Goal: Communication & Community: Answer question/provide support

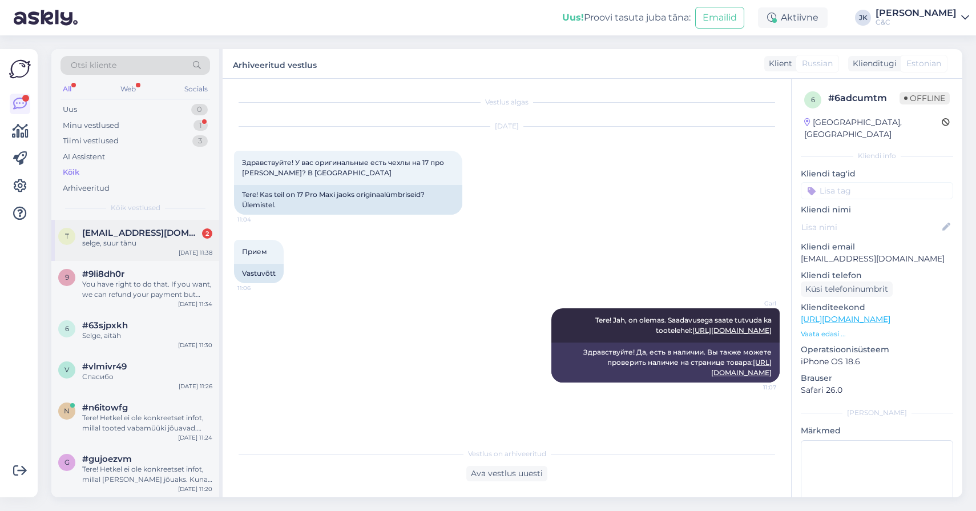
click at [144, 241] on div "selge, suur tänu" at bounding box center [147, 243] width 130 height 10
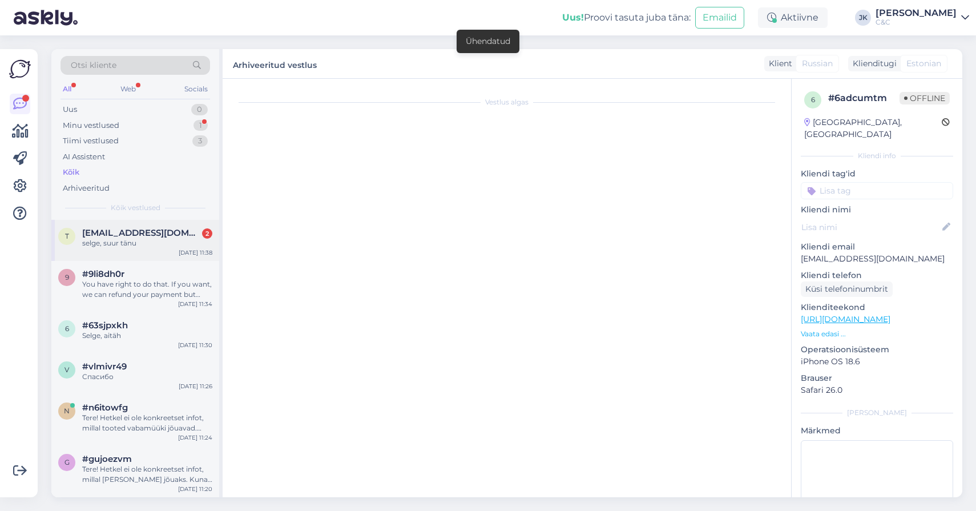
click at [174, 242] on div "selge, suur tänu" at bounding box center [147, 243] width 130 height 10
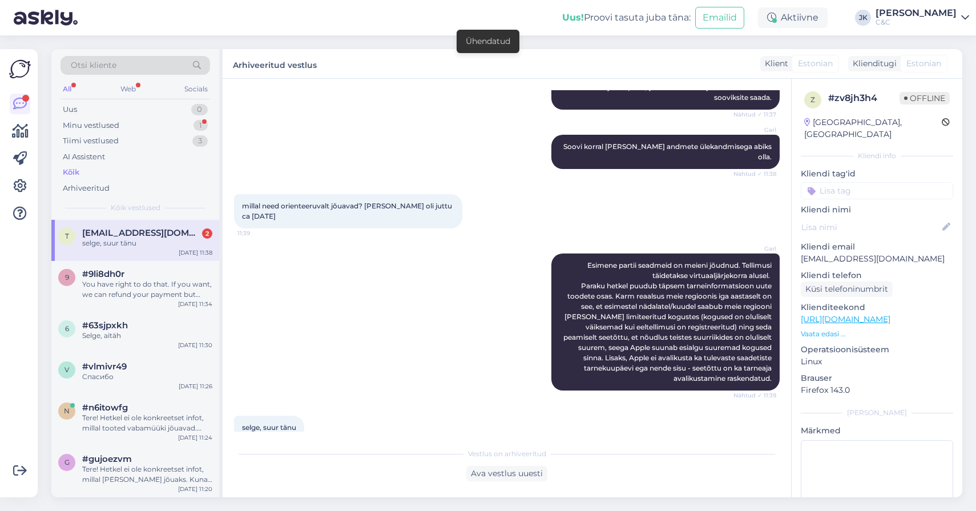
click at [349, 369] on div "Garl Esimene partii seadmeid on meieni jõudnud. Tellimusi täidetakse virtuaaljä…" at bounding box center [506, 322] width 545 height 162
click at [127, 269] on div "#9li8dh0r" at bounding box center [147, 274] width 130 height 10
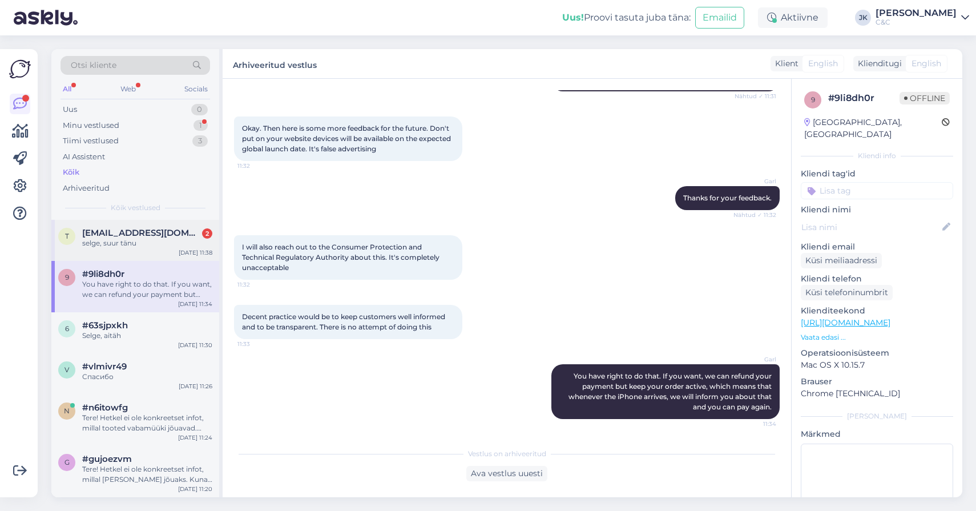
click at [174, 223] on div "t [EMAIL_ADDRESS][DOMAIN_NAME] 2 selge, suur tänu [DATE] 11:38" at bounding box center [135, 240] width 168 height 41
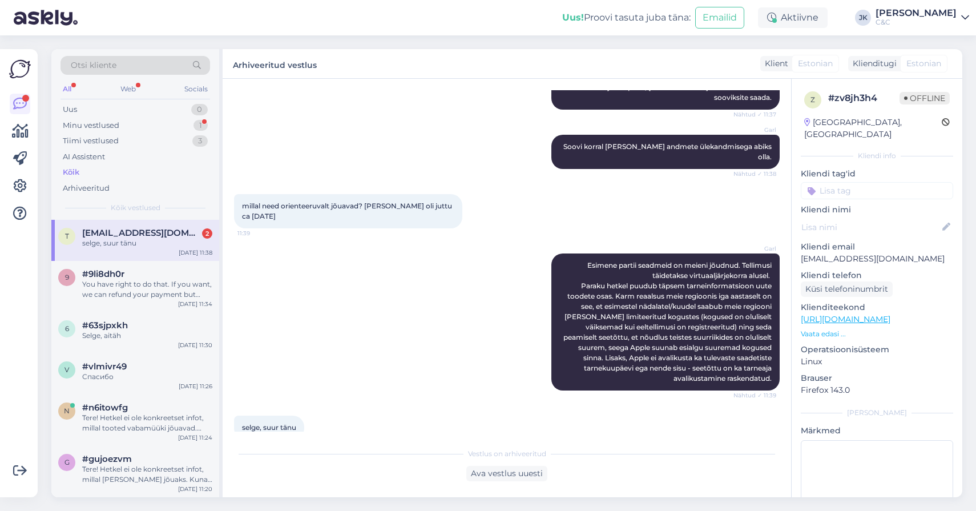
click at [365, 358] on div "Garl Esimene partii seadmeid on meieni jõudnud. Tellimusi täidetakse virtuaaljä…" at bounding box center [506, 322] width 545 height 162
click at [303, 415] on div "selge, suur tänu 11:40" at bounding box center [269, 427] width 70 height 24
click at [129, 128] on div "Minu vestlused 1" at bounding box center [134, 126] width 149 height 16
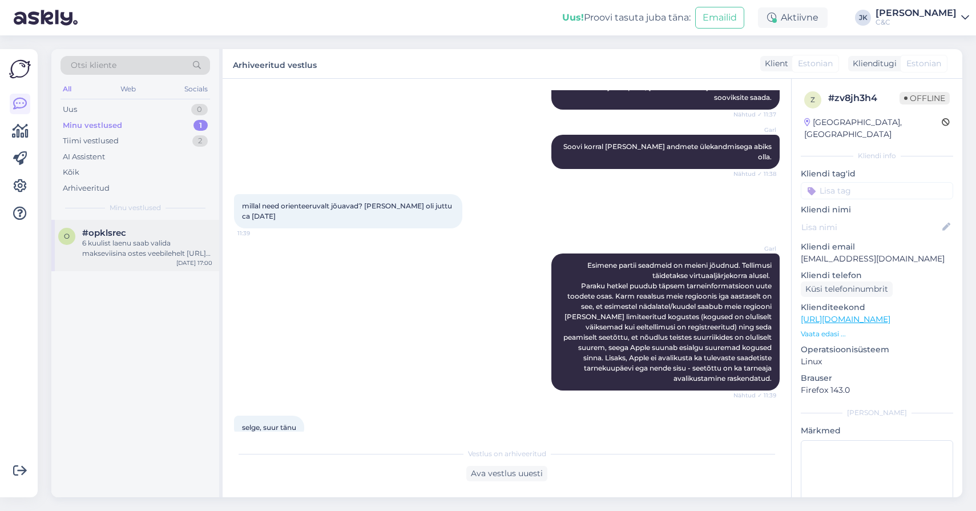
click at [105, 231] on span "#opklsrec" at bounding box center [104, 233] width 44 height 10
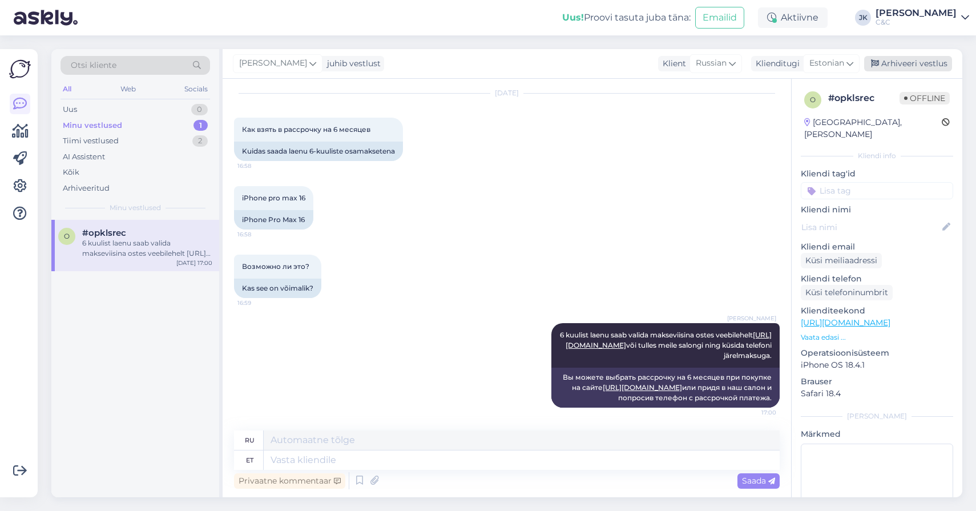
click at [891, 62] on div "Arhiveeri vestlus" at bounding box center [908, 63] width 88 height 15
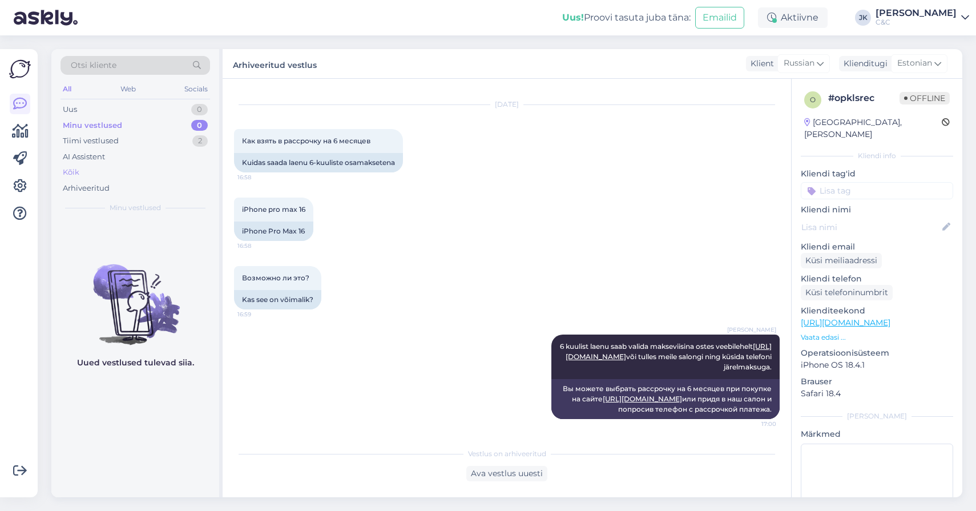
click at [73, 169] on div "Kõik" at bounding box center [71, 172] width 17 height 11
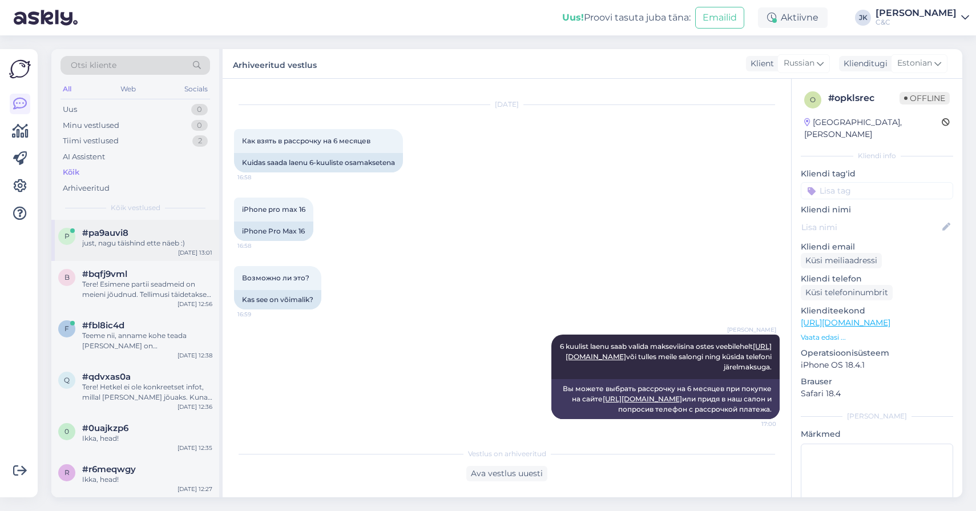
click at [136, 223] on div "p #pa9auvi8 just, nagu täishind ette näeb :) [DATE] 13:01" at bounding box center [135, 240] width 168 height 41
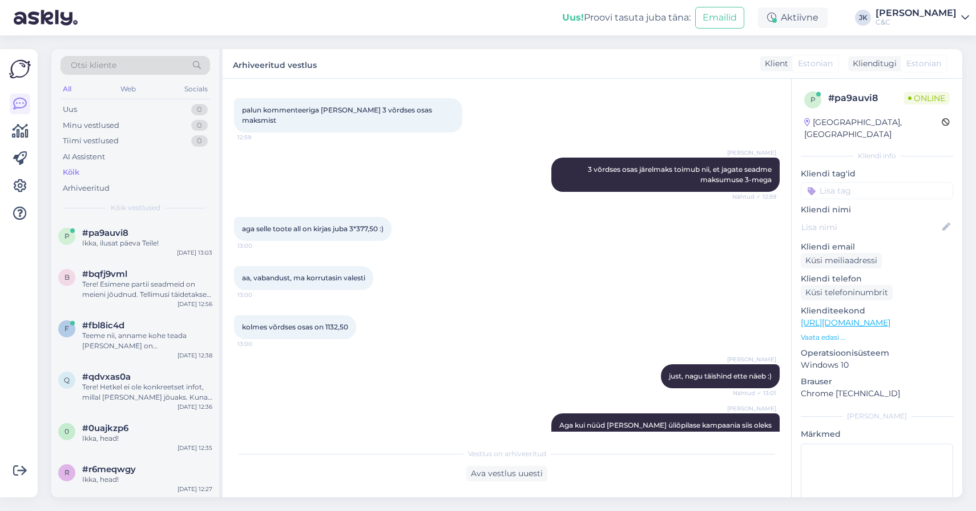
scroll to position [795, 0]
